Goal: Information Seeking & Learning: Check status

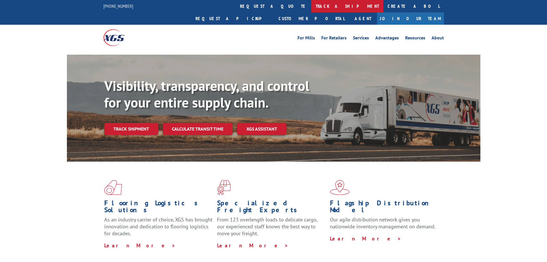
click at [311, 7] on link "track a shipment" at bounding box center [347, 6] width 72 height 12
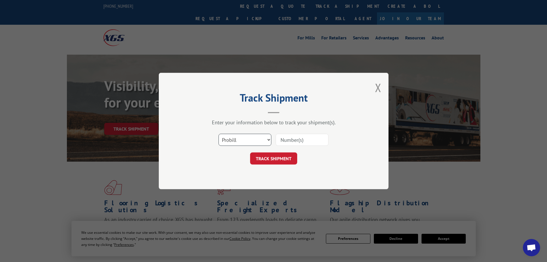
click at [232, 138] on select "Select category... Probill BOL PO" at bounding box center [244, 140] width 53 height 12
select select "bol"
click at [218, 134] on select "Select category... Probill BOL PO" at bounding box center [244, 140] width 53 height 12
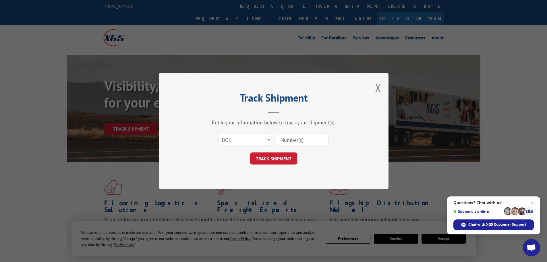
click at [289, 142] on input at bounding box center [302, 140] width 53 height 12
paste input "6007682"
type input "6007682"
click at [272, 157] on button "TRACK SHIPMENT" at bounding box center [273, 158] width 47 height 12
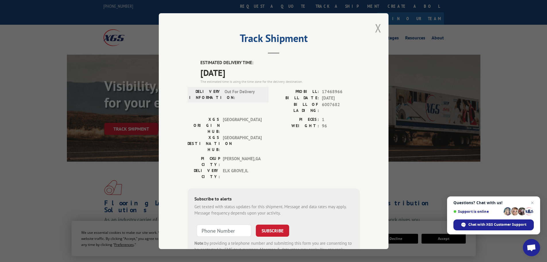
click at [375, 29] on button "Close modal" at bounding box center [378, 27] width 6 height 15
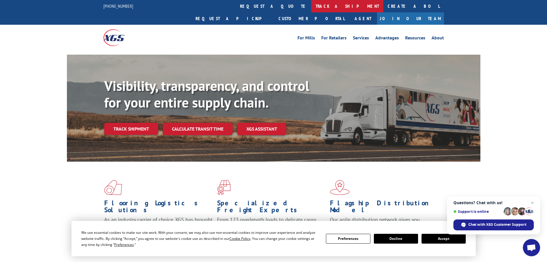
click at [311, 9] on link "track a shipment" at bounding box center [347, 6] width 72 height 12
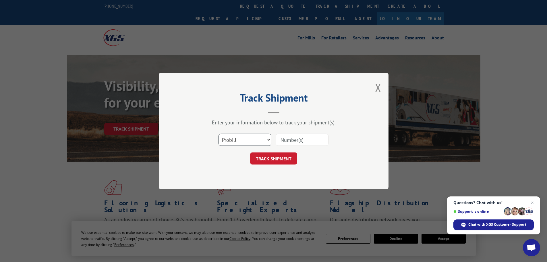
click at [247, 139] on select "Select category... Probill BOL PO" at bounding box center [244, 140] width 53 height 12
select select "bol"
click at [218, 134] on select "Select category... Probill BOL PO" at bounding box center [244, 140] width 53 height 12
click at [302, 142] on input at bounding box center [302, 140] width 53 height 12
paste input "444320"
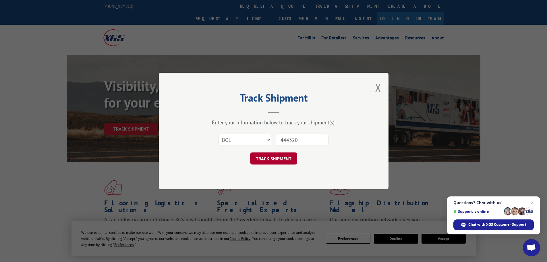
type input "444320"
click at [279, 159] on button "TRACK SHIPMENT" at bounding box center [273, 158] width 47 height 12
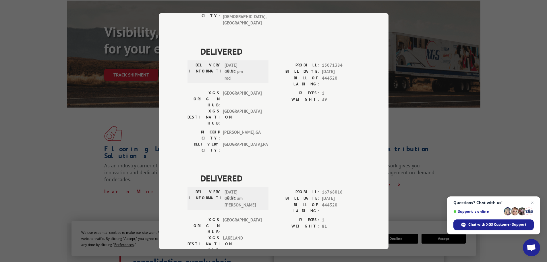
scroll to position [57, 0]
